Goal: Task Accomplishment & Management: Use online tool/utility

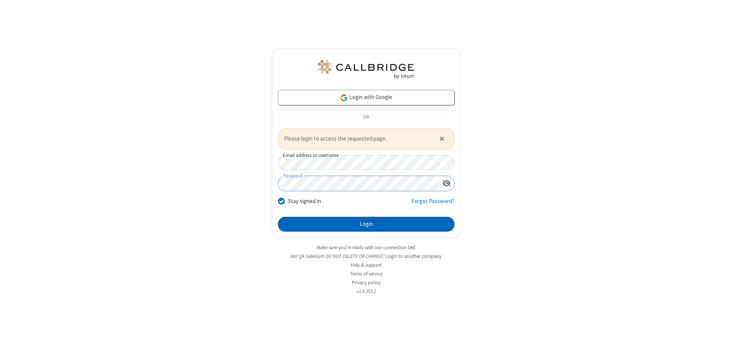
click at [366, 224] on button "Login" at bounding box center [366, 224] width 176 height 15
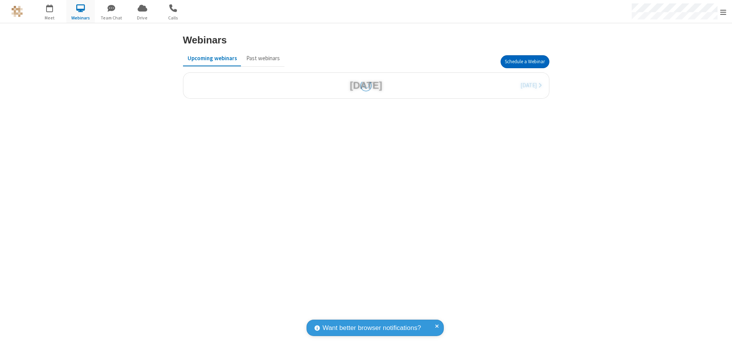
click at [525, 62] on button "Schedule a Webinar" at bounding box center [525, 61] width 49 height 13
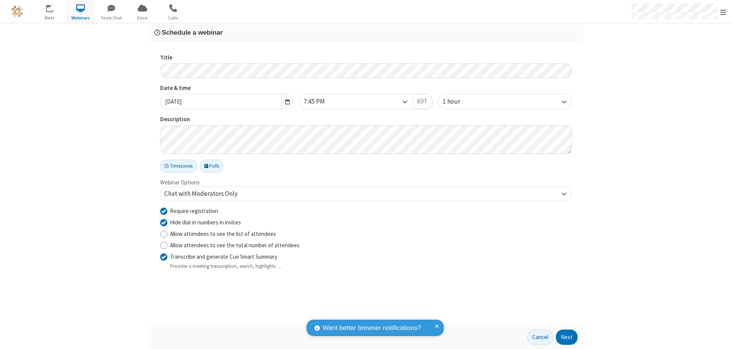
click at [164, 211] on input "Require registration" at bounding box center [163, 211] width 7 height 8
checkbox input "false"
click at [567, 337] on button "Next" at bounding box center [567, 337] width 22 height 15
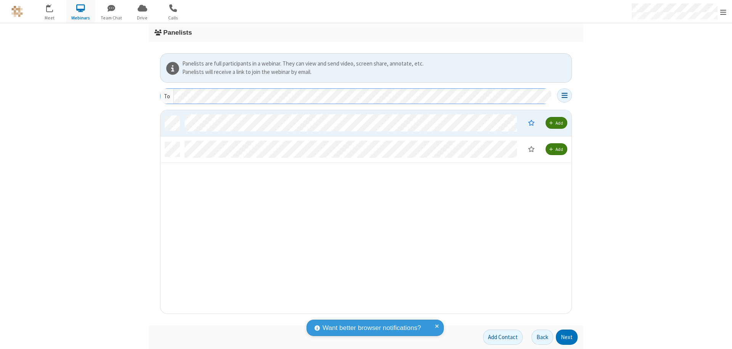
scroll to position [198, 405]
click at [567, 337] on button "Next" at bounding box center [567, 337] width 22 height 15
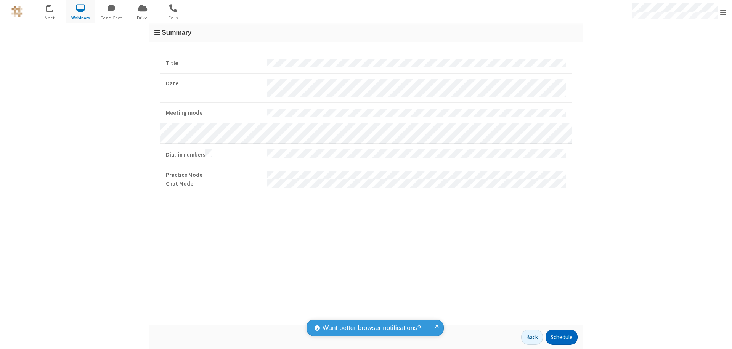
click at [561, 337] on button "Schedule" at bounding box center [561, 337] width 32 height 15
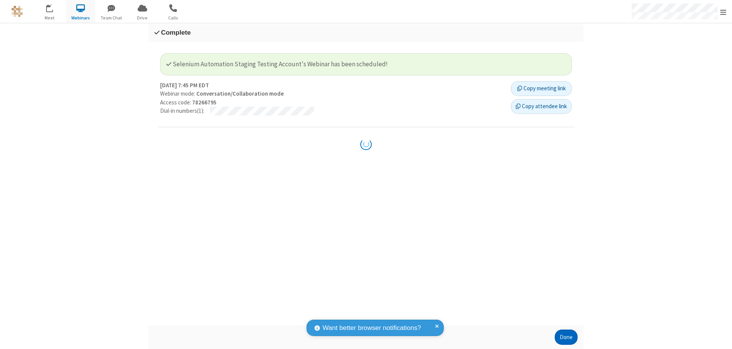
click at [566, 337] on button "Done" at bounding box center [566, 337] width 23 height 15
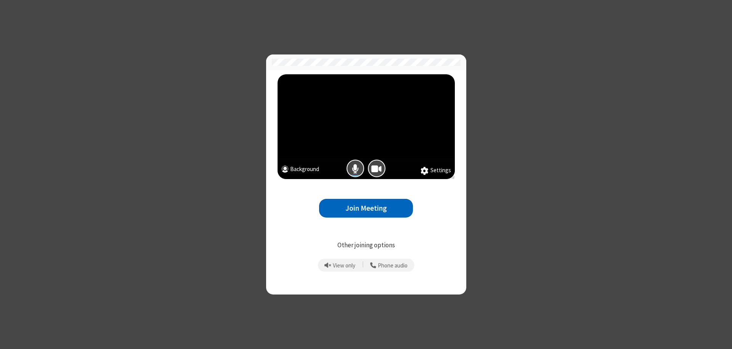
click at [366, 208] on button "Join Meeting" at bounding box center [366, 208] width 94 height 19
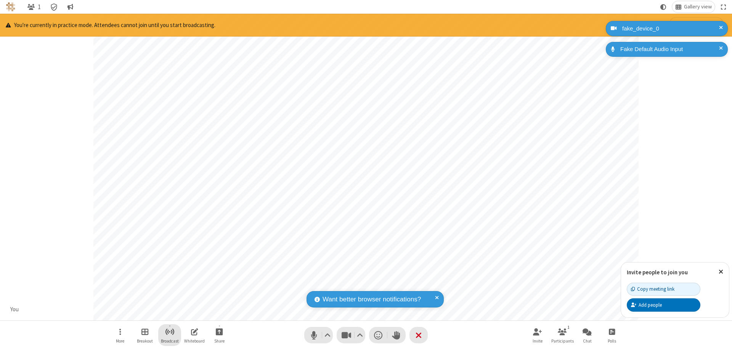
click at [169, 332] on span "Start broadcast" at bounding box center [170, 332] width 10 height 10
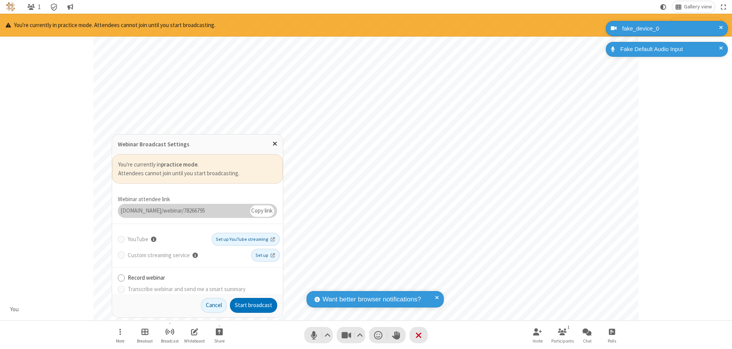
click at [253, 305] on button "Start broadcast" at bounding box center [253, 305] width 47 height 15
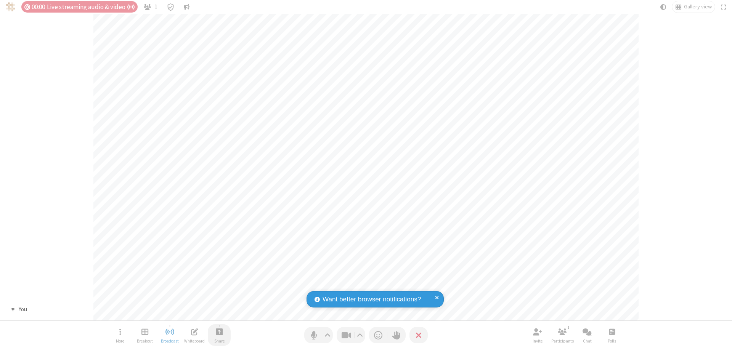
click at [219, 332] on span "Start sharing" at bounding box center [219, 332] width 7 height 10
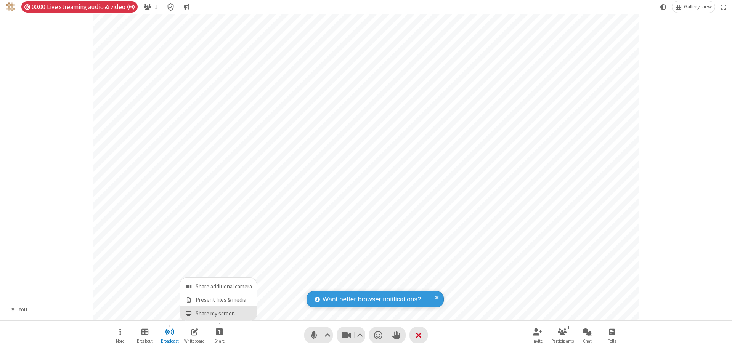
click at [188, 313] on span "Share my screen" at bounding box center [188, 314] width 9 height 6
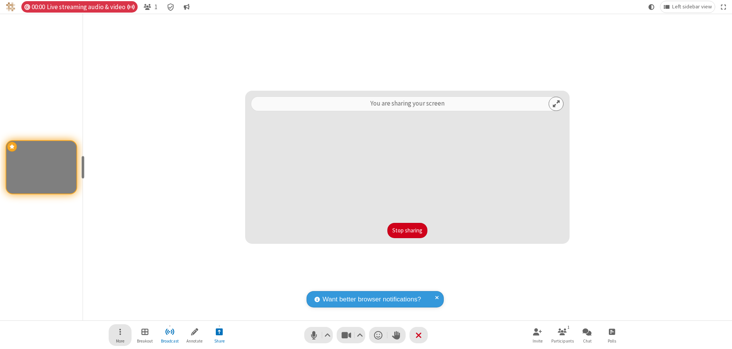
click at [120, 335] on span "Open menu" at bounding box center [120, 332] width 2 height 10
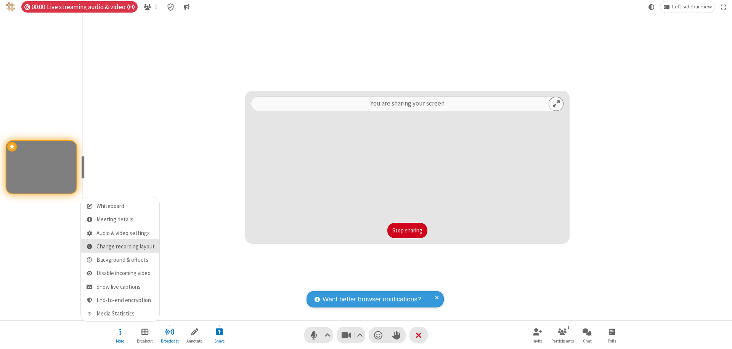
click at [125, 247] on span "Change recording layout" at bounding box center [125, 247] width 58 height 6
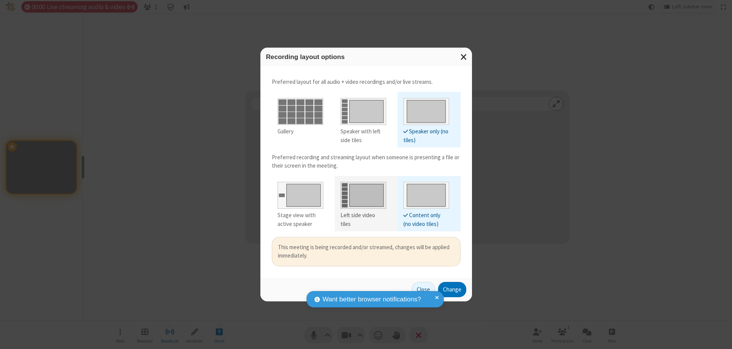
click at [363, 215] on div "Left side video tiles" at bounding box center [363, 219] width 46 height 17
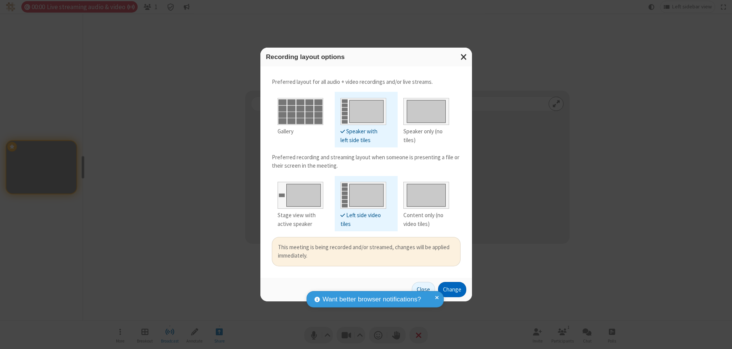
click at [452, 289] on button "Change" at bounding box center [452, 289] width 28 height 15
click at [424, 289] on button "Close" at bounding box center [414, 289] width 23 height 15
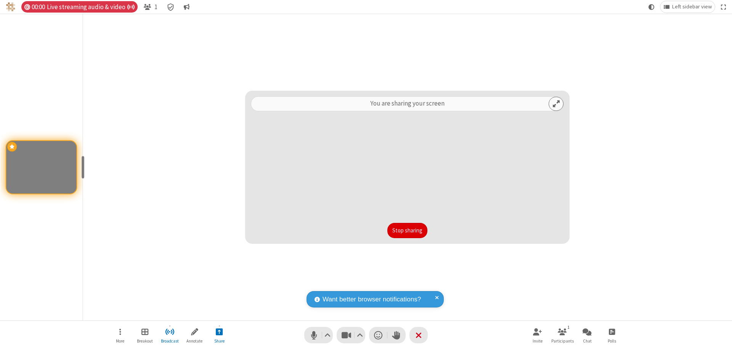
click at [407, 231] on button "Stop sharing" at bounding box center [407, 230] width 40 height 15
